Goal: Navigation & Orientation: Find specific page/section

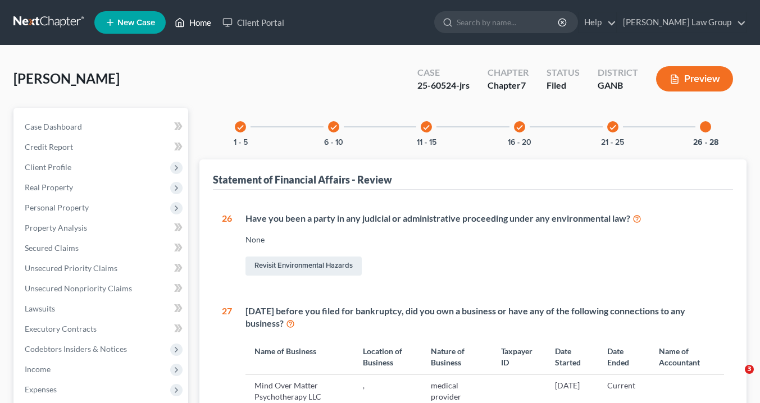
drag, startPoint x: 0, startPoint y: 0, endPoint x: 215, endPoint y: 21, distance: 216.2
click at [204, 26] on link "Home" at bounding box center [193, 22] width 48 height 20
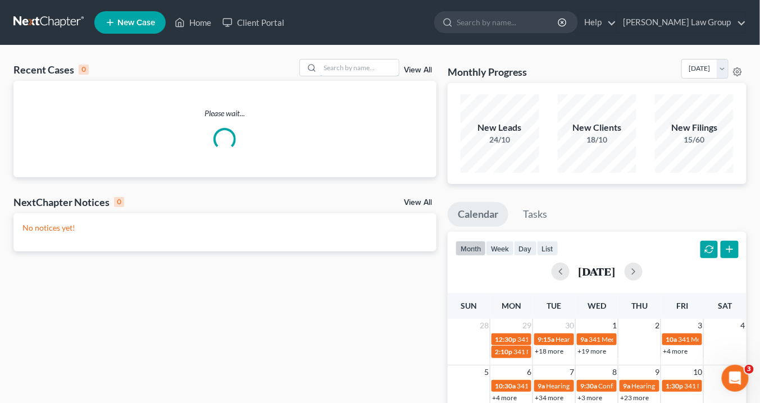
drag, startPoint x: 334, startPoint y: 62, endPoint x: 352, endPoint y: 57, distance: 18.0
click at [334, 61] on input "search" at bounding box center [359, 68] width 79 height 16
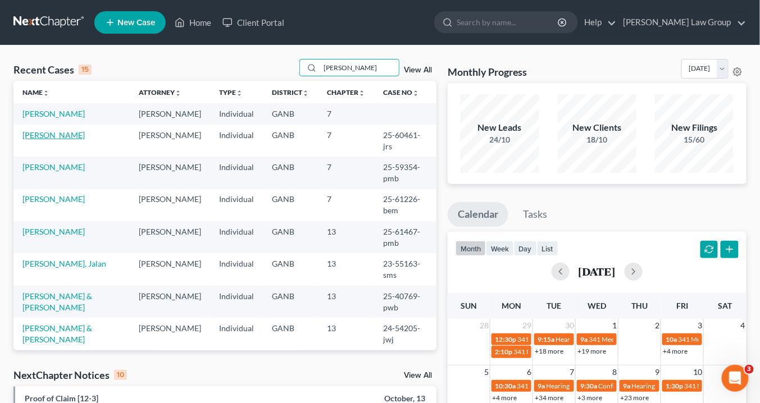
type input "[PERSON_NAME]"
click at [72, 140] on link "[PERSON_NAME]" at bounding box center [53, 135] width 62 height 10
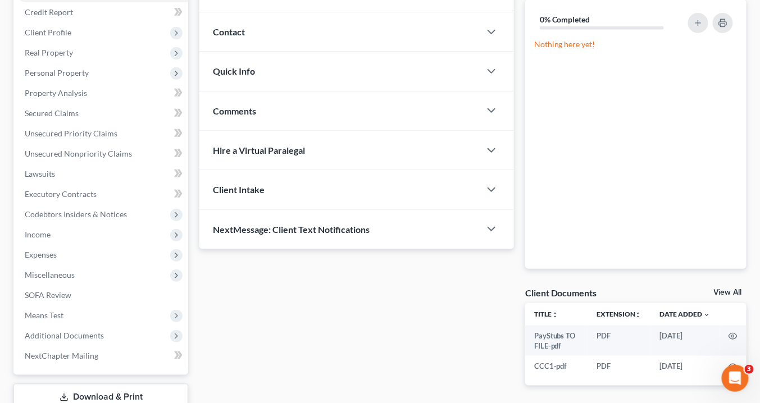
scroll to position [212, 0]
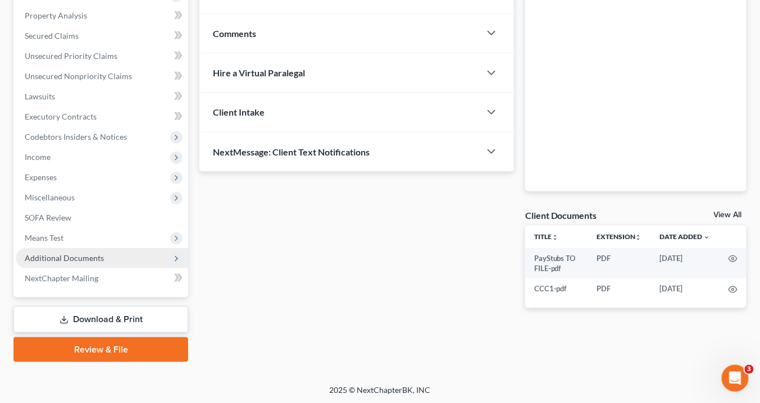
click at [70, 257] on span "Additional Documents" at bounding box center [64, 258] width 79 height 10
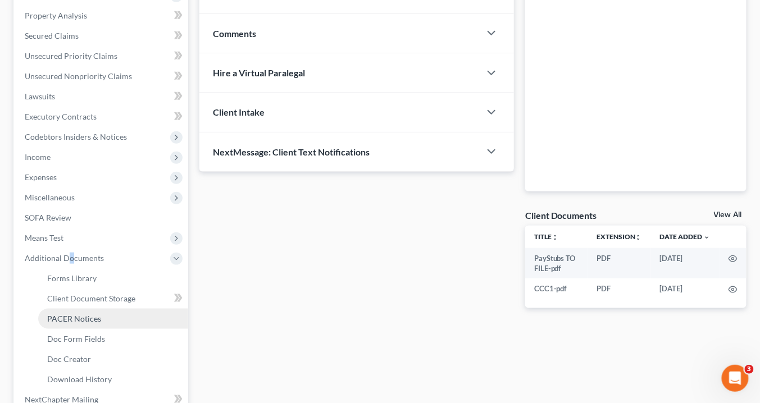
click at [98, 316] on span "PACER Notices" at bounding box center [74, 319] width 54 height 10
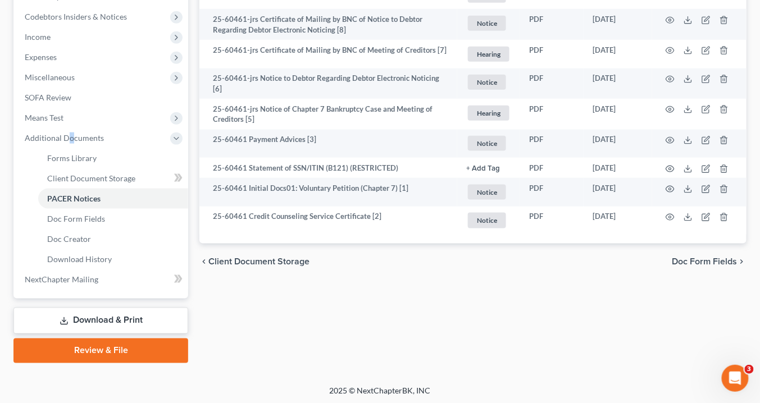
scroll to position [334, 0]
